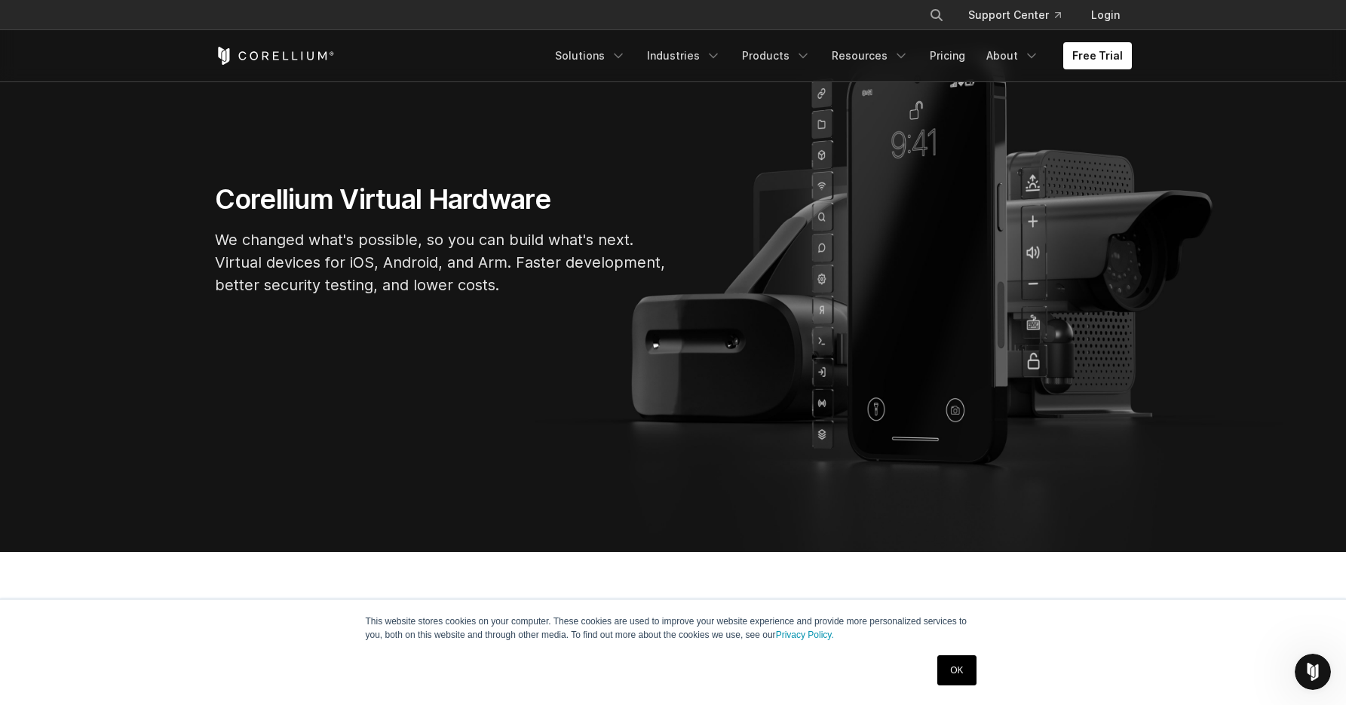
scroll to position [184, 0]
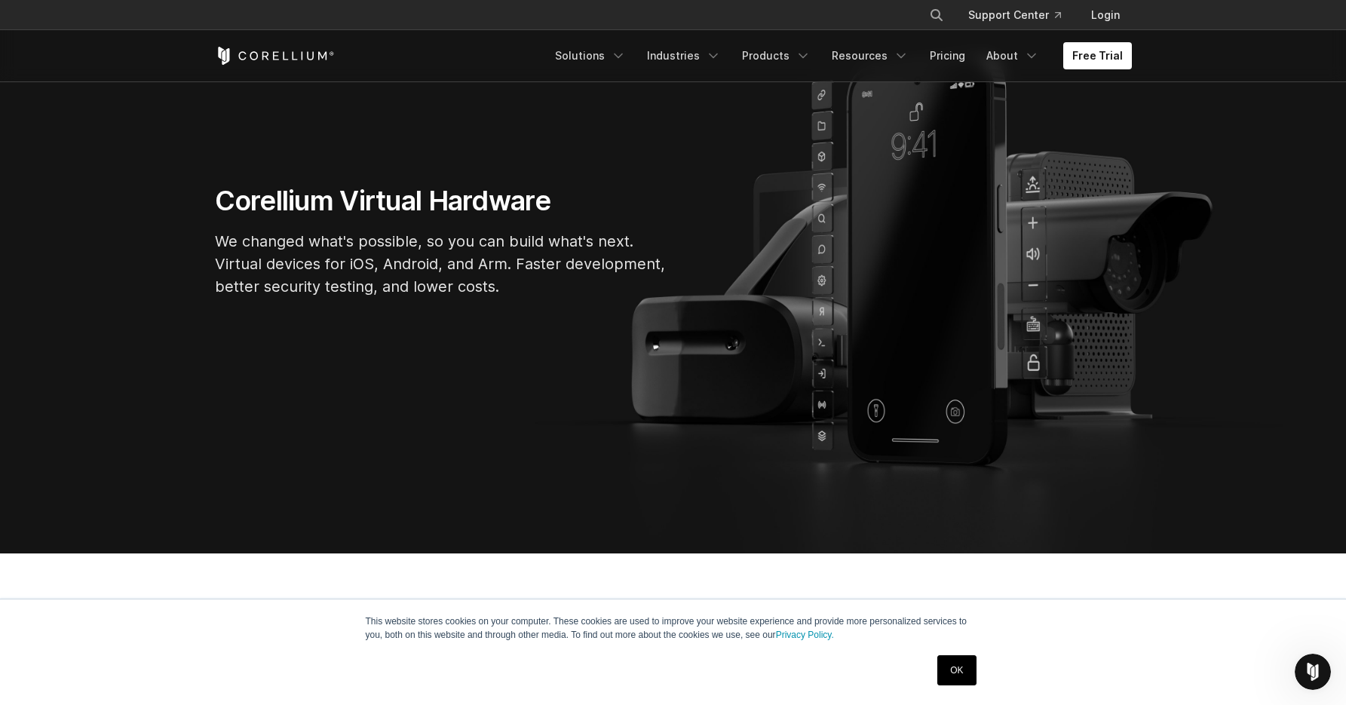
click at [873, 407] on section "Corellium Virtual Hardware We changed what's possible, so you can build what's …" at bounding box center [673, 246] width 1346 height 613
click at [964, 61] on link "Pricing" at bounding box center [947, 55] width 54 height 27
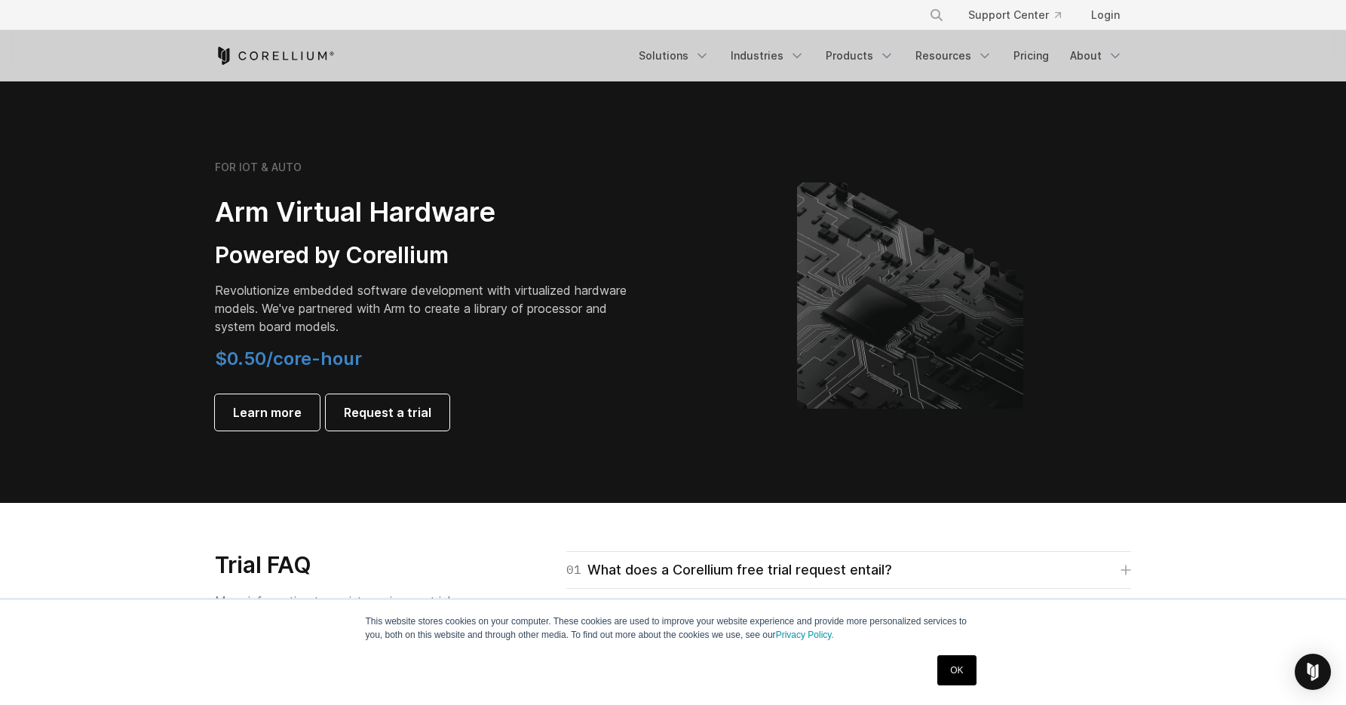
scroll to position [1720, 0]
click at [894, 299] on img at bounding box center [910, 295] width 226 height 226
drag, startPoint x: 366, startPoint y: 207, endPoint x: 455, endPoint y: 216, distance: 88.7
click at [455, 216] on h2 "Arm Virtual Hardware" at bounding box center [426, 212] width 422 height 34
